Goal: Task Accomplishment & Management: Manage account settings

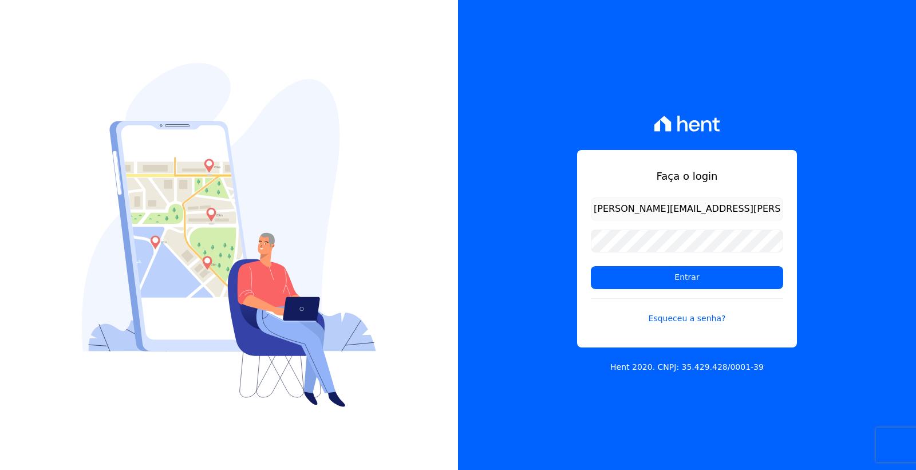
click at [713, 291] on form "[PERSON_NAME][EMAIL_ADDRESS][PERSON_NAME][DOMAIN_NAME] Entrar Esqueceu a senha?" at bounding box center [687, 268] width 192 height 141
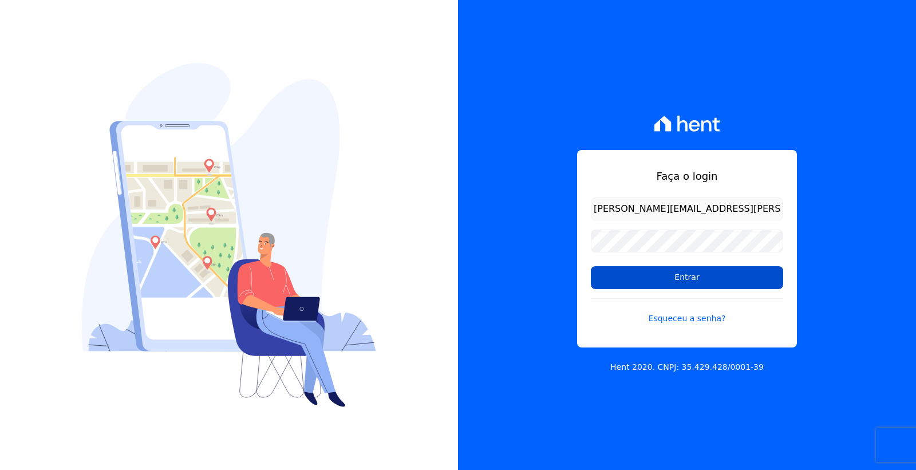
click at [705, 283] on input "Entrar" at bounding box center [687, 277] width 192 height 23
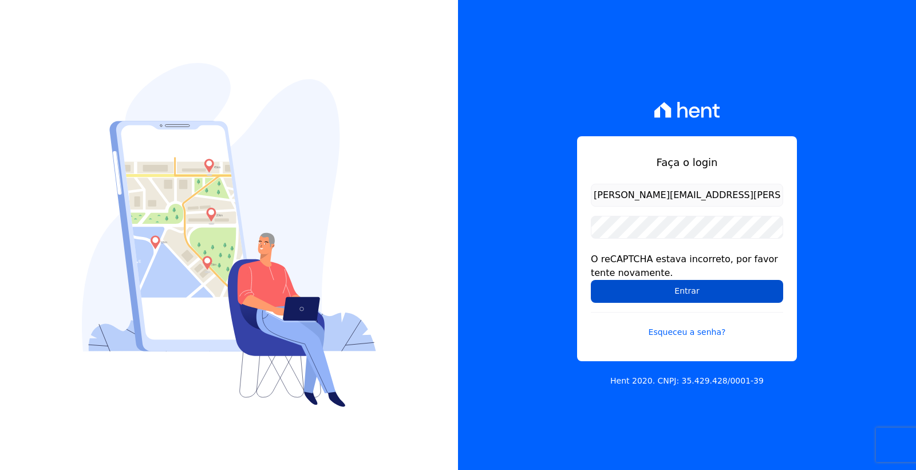
drag, startPoint x: 699, startPoint y: 288, endPoint x: 695, endPoint y: 294, distance: 7.5
click at [696, 293] on input "Entrar" at bounding box center [687, 291] width 192 height 23
click at [686, 294] on input "Entrar" at bounding box center [687, 291] width 192 height 23
drag, startPoint x: 0, startPoint y: 0, endPoint x: 686, endPoint y: 294, distance: 746.4
click at [686, 294] on input "Entrar" at bounding box center [687, 291] width 192 height 23
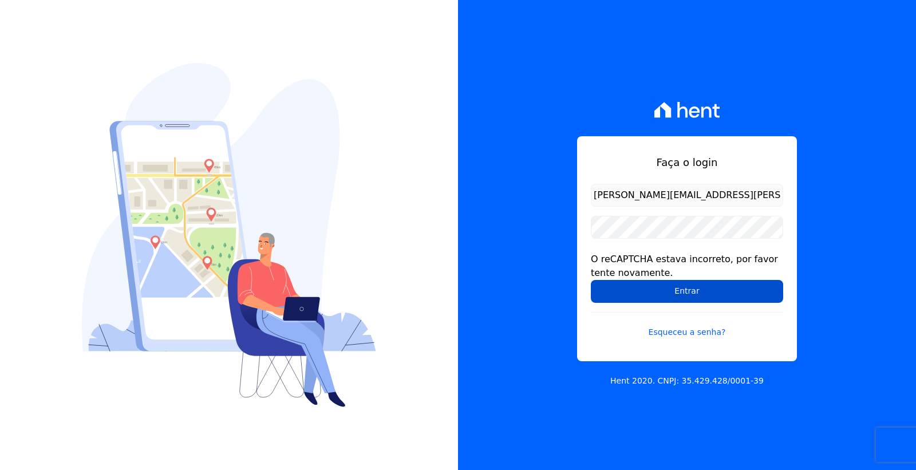
drag, startPoint x: 0, startPoint y: 0, endPoint x: 686, endPoint y: 294, distance: 746.4
click at [686, 294] on input "Entrar" at bounding box center [687, 291] width 192 height 23
drag, startPoint x: 0, startPoint y: 0, endPoint x: 686, endPoint y: 294, distance: 746.4
click at [686, 294] on input "Entrar" at bounding box center [687, 291] width 192 height 23
click at [690, 287] on input "Entrar" at bounding box center [687, 291] width 192 height 23
